Goal: Task Accomplishment & Management: Manage account settings

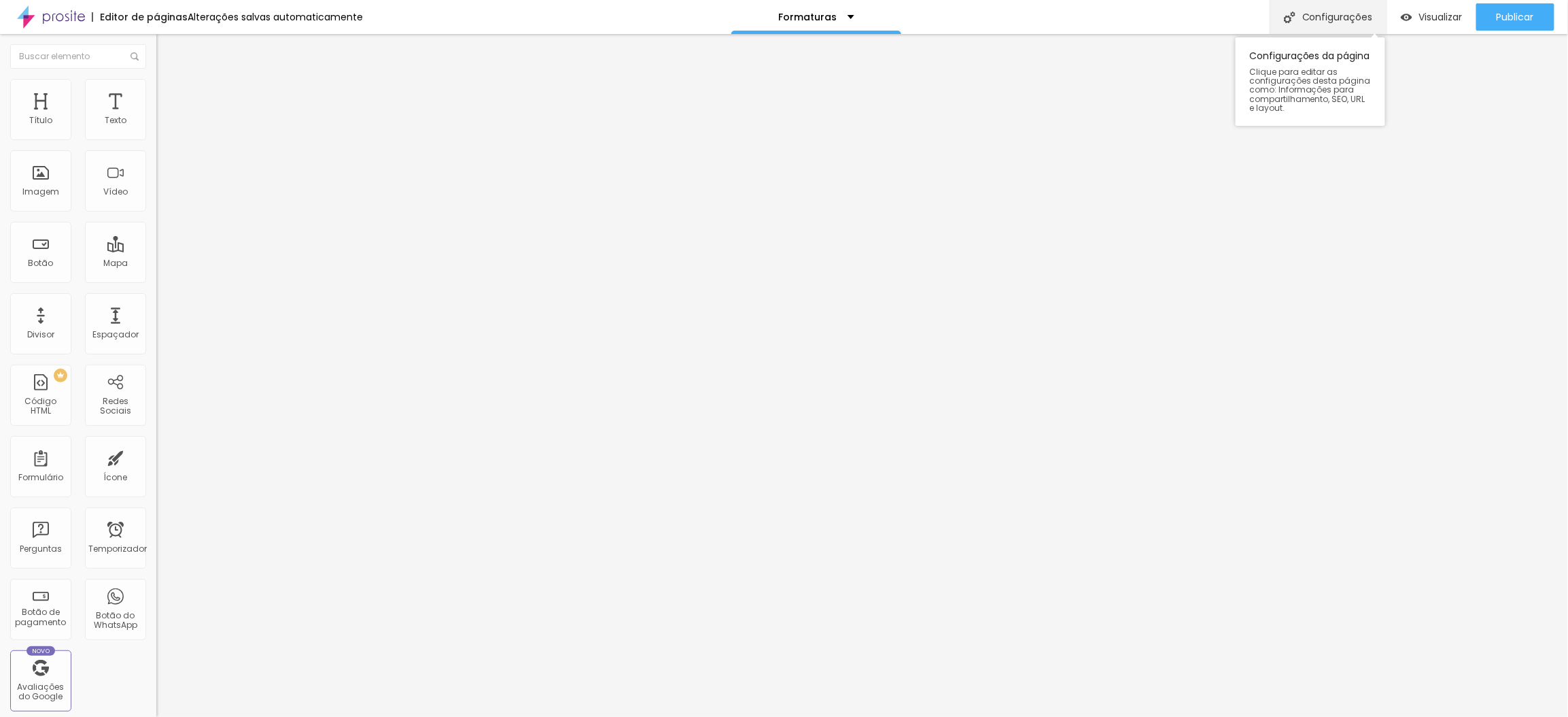
click at [1335, 10] on font "Configurações" at bounding box center [1337, 16] width 71 height 13
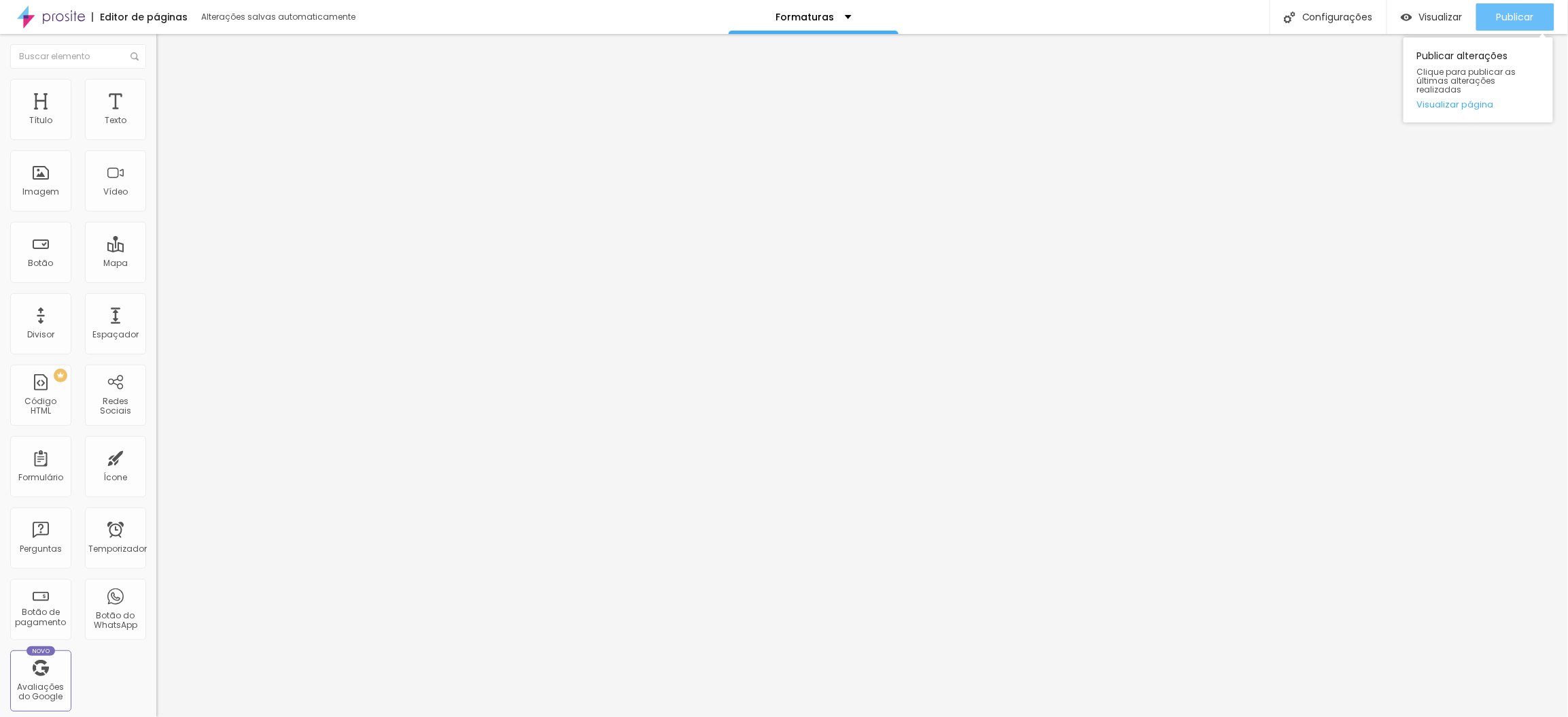
click at [1501, 22] on font "Publicar" at bounding box center [1516, 16] width 38 height 13
